Goal: Task Accomplishment & Management: Complete application form

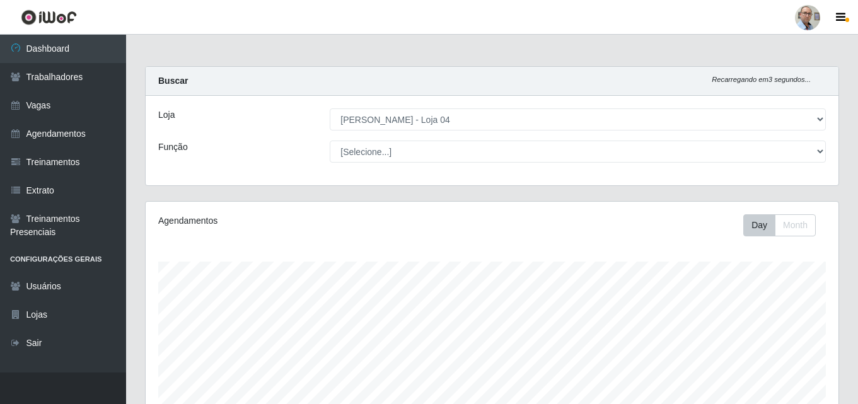
select select "251"
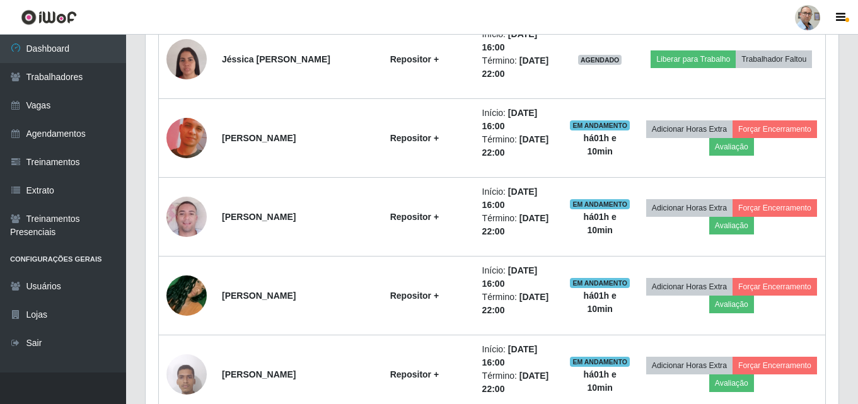
scroll to position [1784, 0]
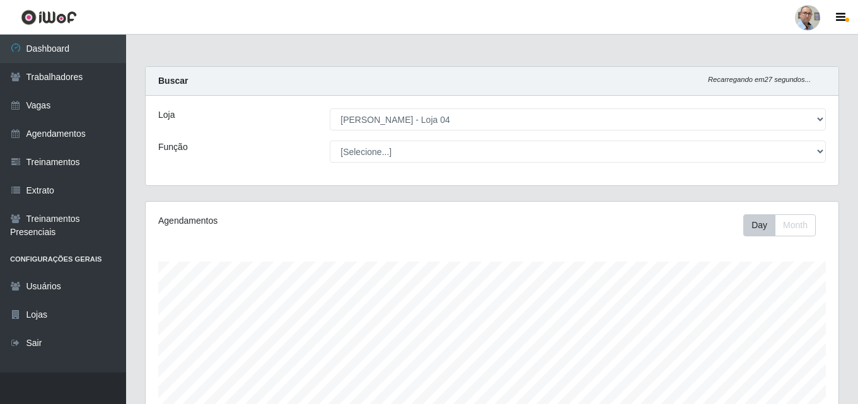
select select "251"
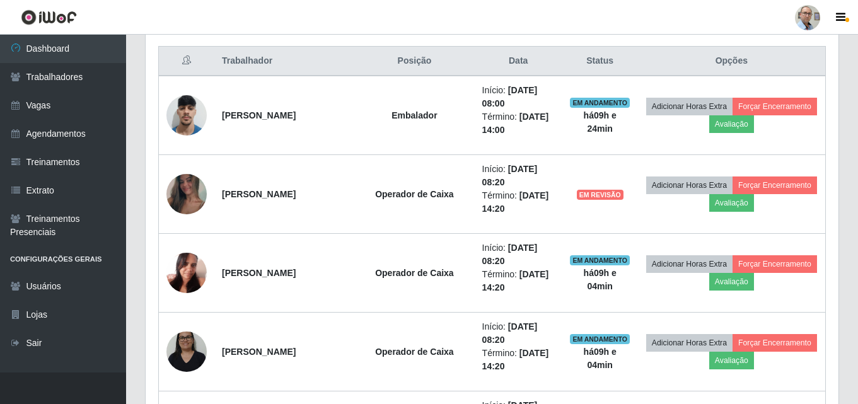
scroll to position [261, 692]
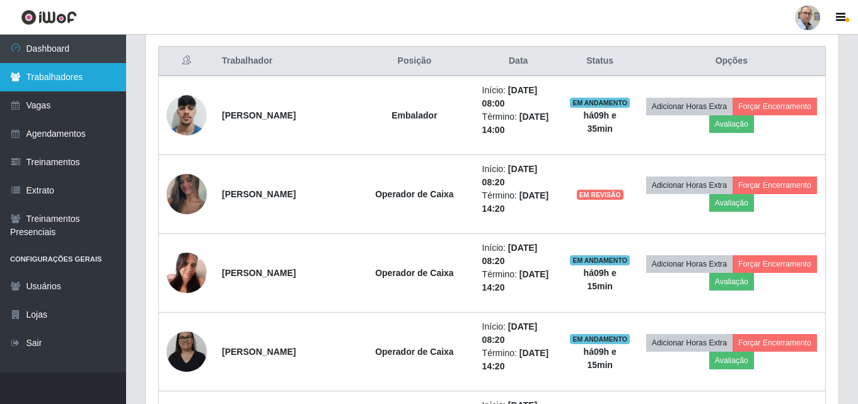
click at [54, 78] on link "Trabalhadores" at bounding box center [63, 77] width 126 height 28
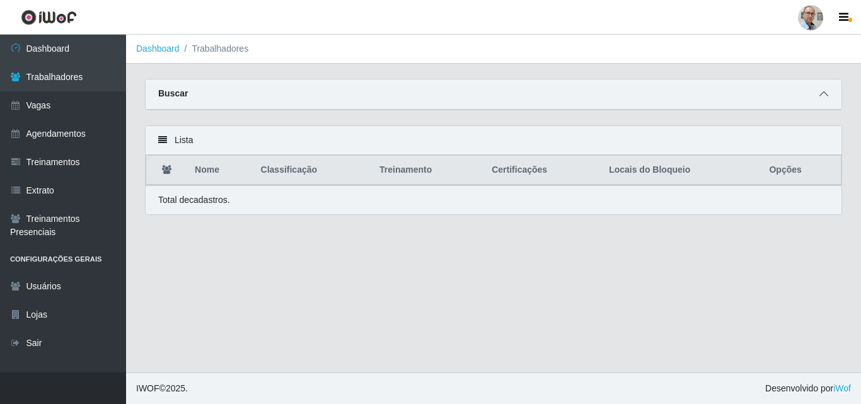
click at [820, 95] on icon at bounding box center [823, 93] width 9 height 9
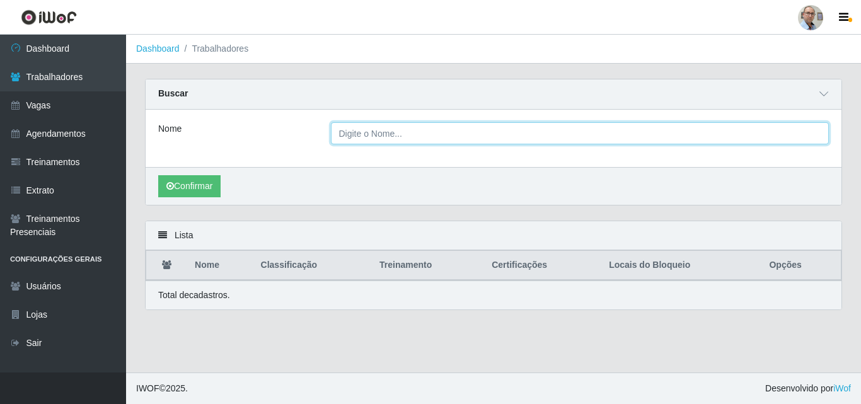
click at [415, 139] on input "Nome" at bounding box center [580, 133] width 498 height 22
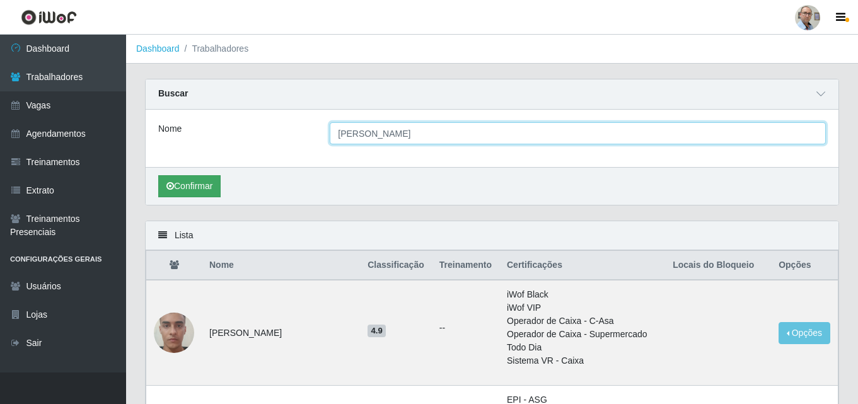
type input "[PERSON_NAME]"
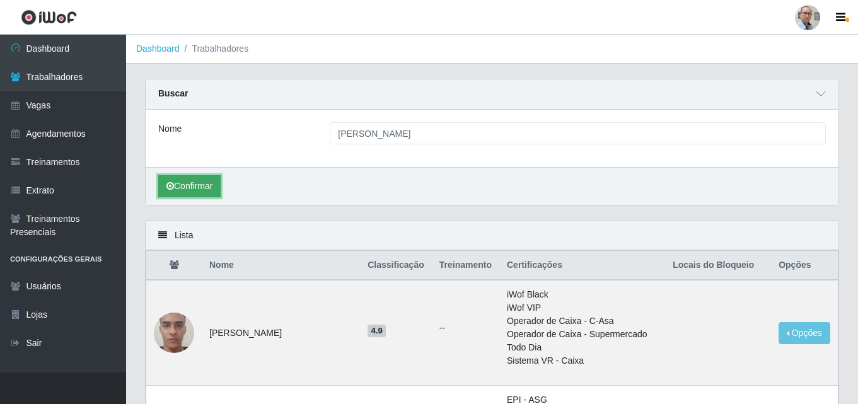
click at [212, 192] on button "Confirmar" at bounding box center [189, 186] width 62 height 22
